Goal: Task Accomplishment & Management: Manage account settings

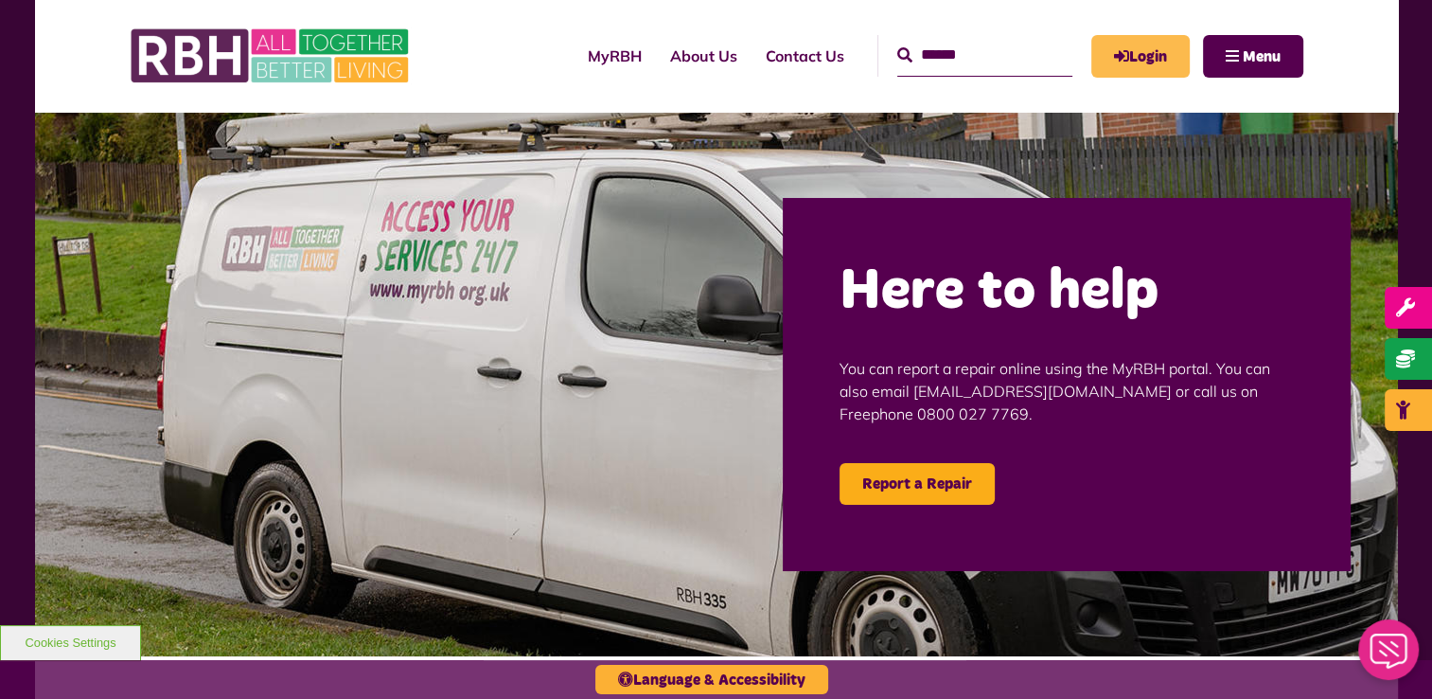
click at [1144, 44] on link "Login" at bounding box center [1140, 56] width 98 height 43
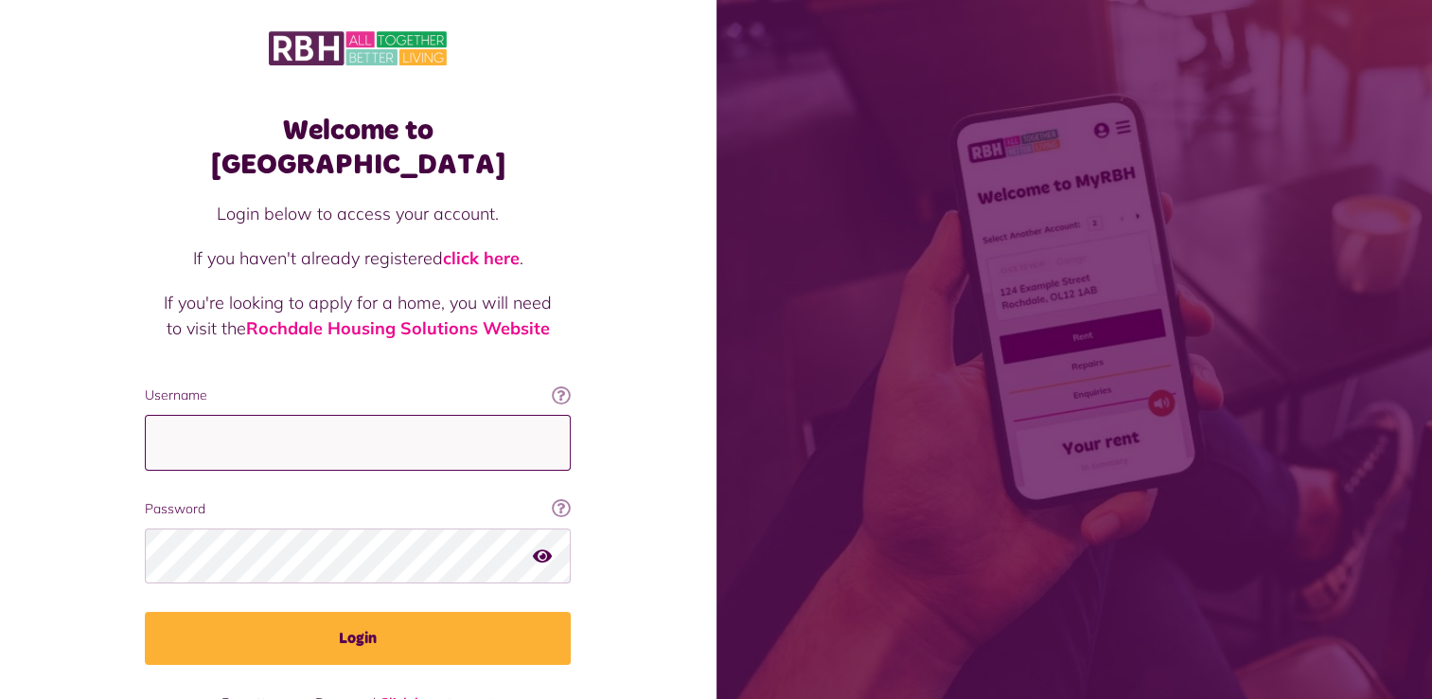
click at [322, 415] on input "Username" at bounding box center [358, 443] width 426 height 56
